Goal: Task Accomplishment & Management: Manage account settings

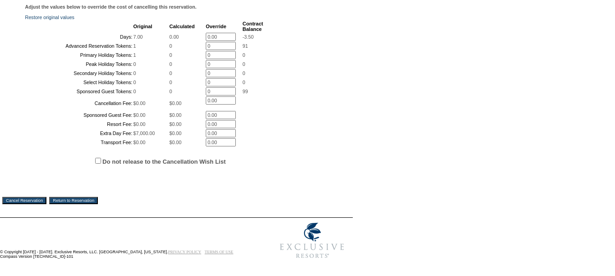
scroll to position [302, 0]
click at [27, 199] on input "Cancel Reservation" at bounding box center [24, 200] width 44 height 7
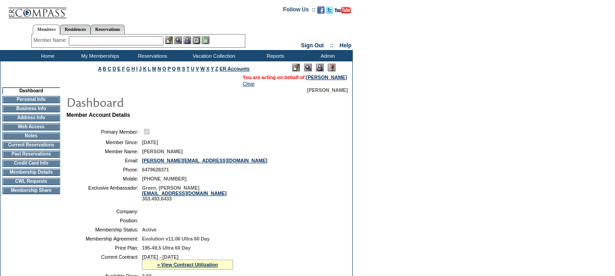
click at [41, 176] on td "Membership Details" at bounding box center [31, 172] width 58 height 7
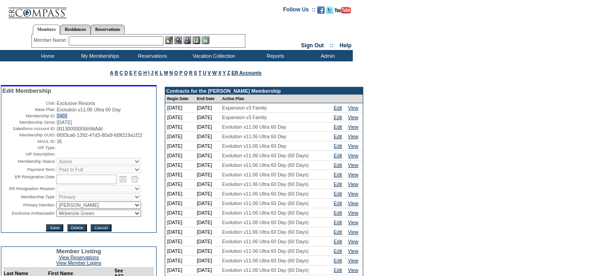
drag, startPoint x: 68, startPoint y: 119, endPoint x: 55, endPoint y: 119, distance: 13.2
click at [56, 119] on td "2401" at bounding box center [105, 115] width 99 height 5
copy span "2401"
